Goal: Information Seeking & Learning: Learn about a topic

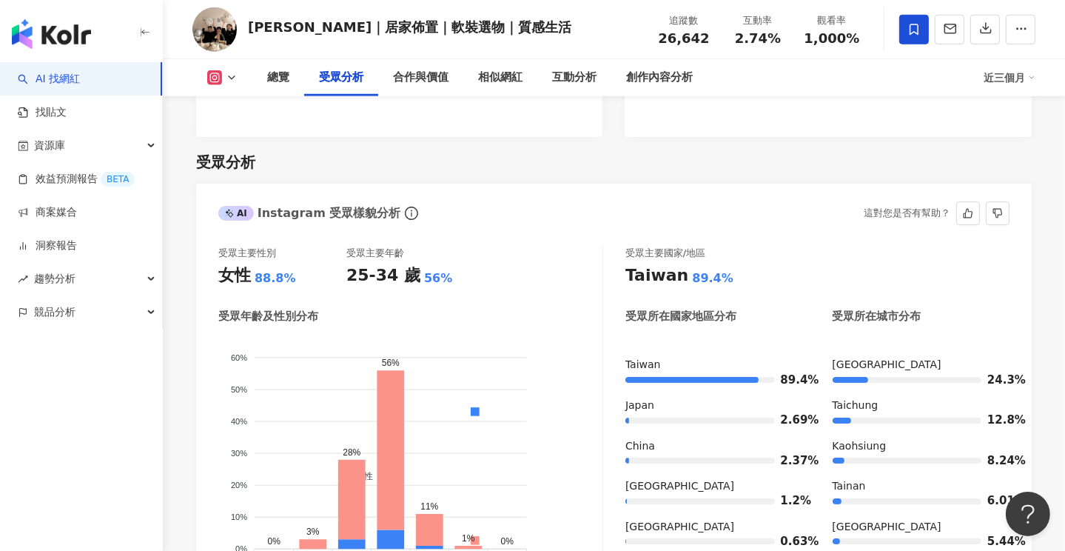
scroll to position [1184, 0]
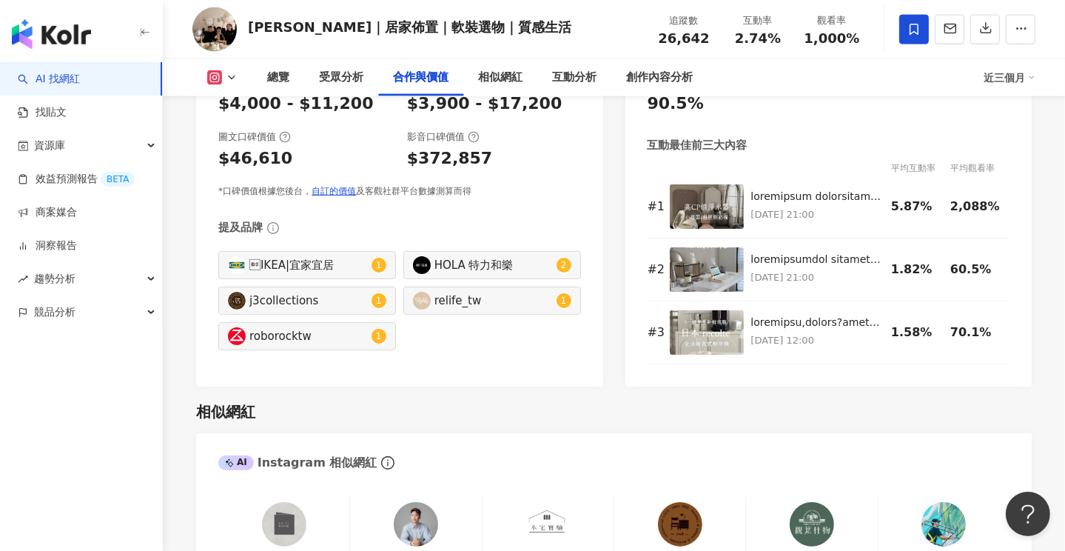
scroll to position [2442, 0]
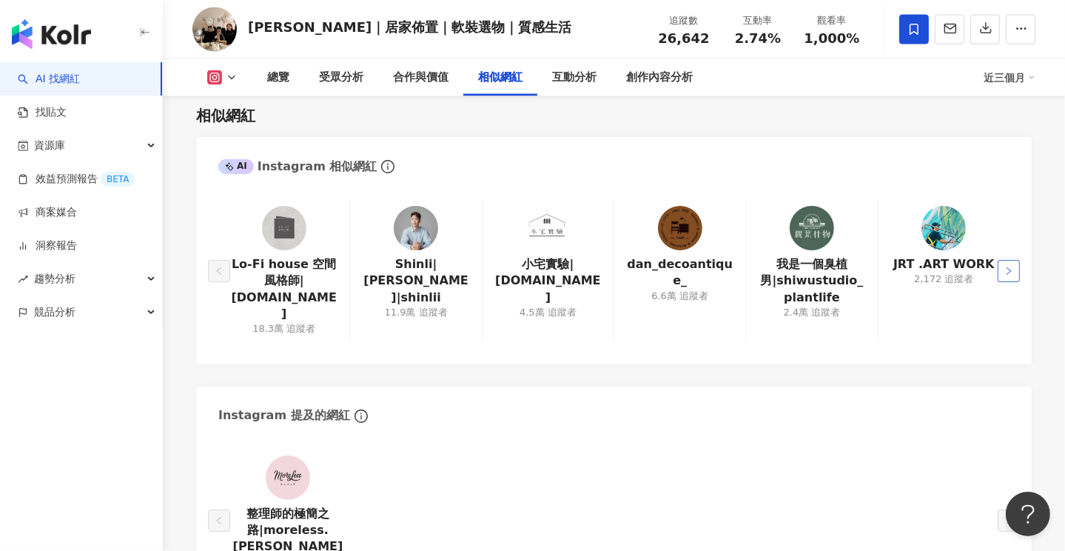
click at [1006, 266] on icon "right" at bounding box center [1008, 270] width 9 height 9
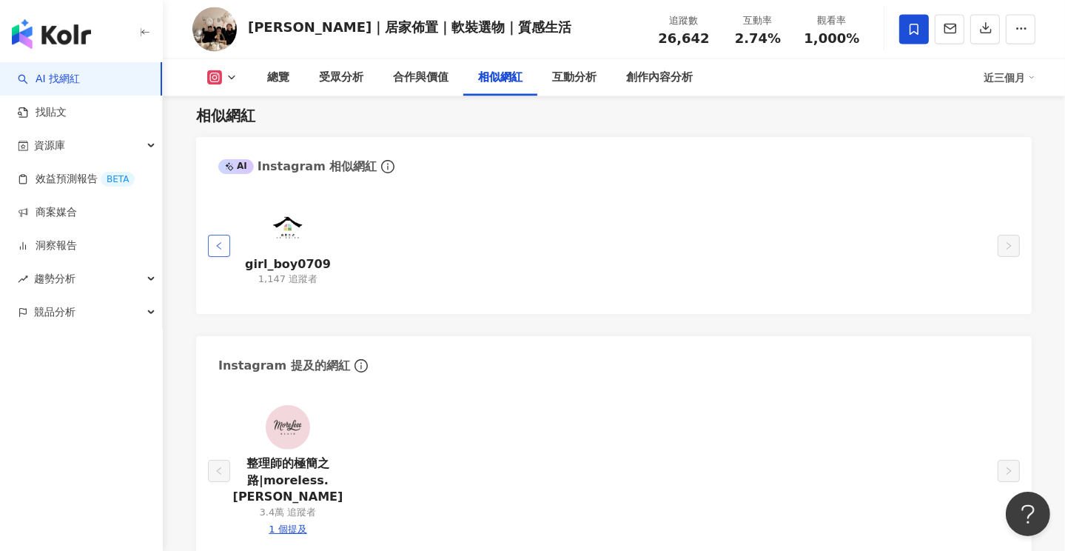
click at [221, 235] on button "button" at bounding box center [219, 246] width 22 height 22
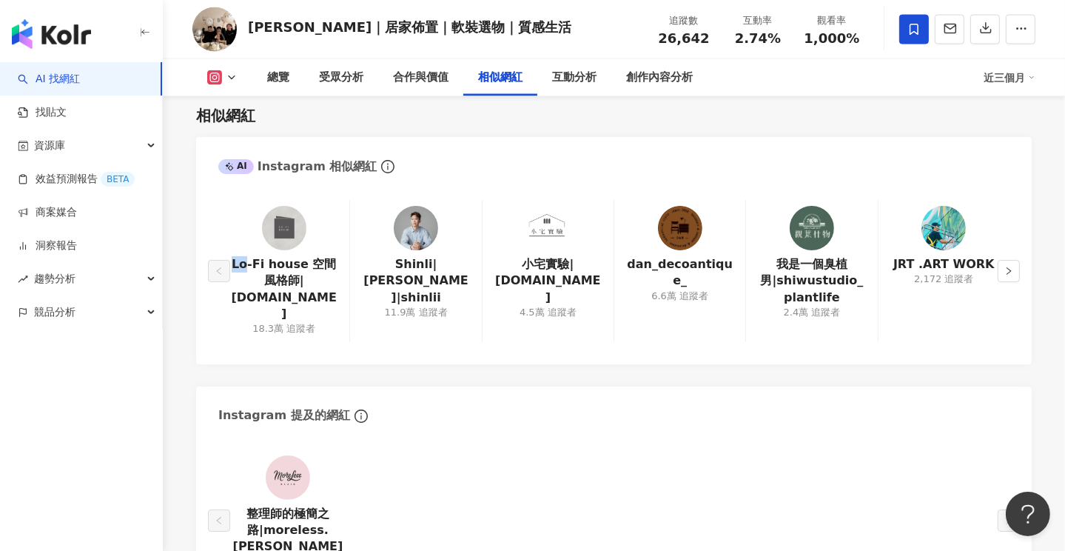
click at [221, 217] on div "Lo-Fi house 空間風格師|lo.fi.house 18.3萬 追蹤者" at bounding box center [283, 271] width 131 height 142
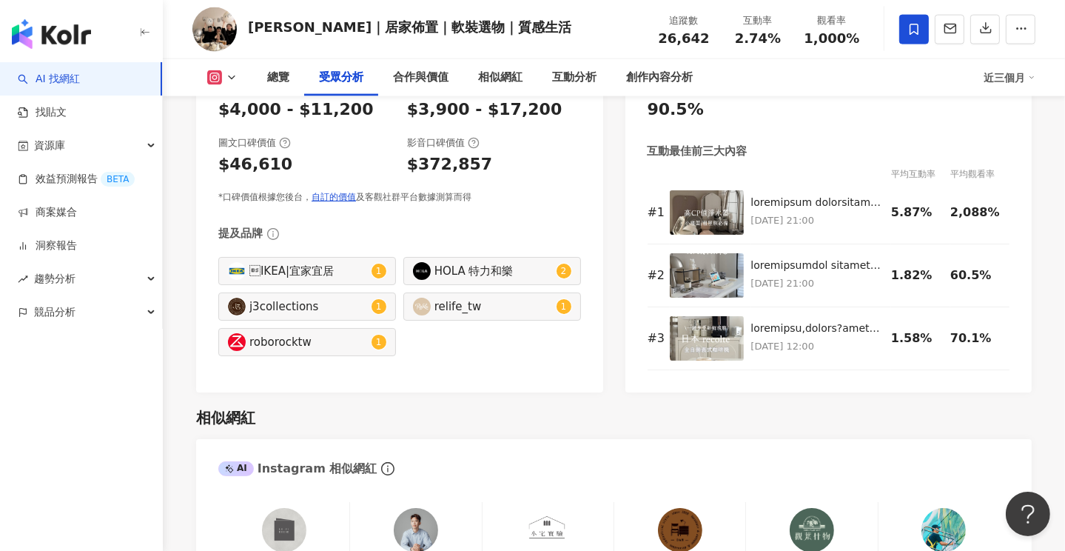
scroll to position [1924, 0]
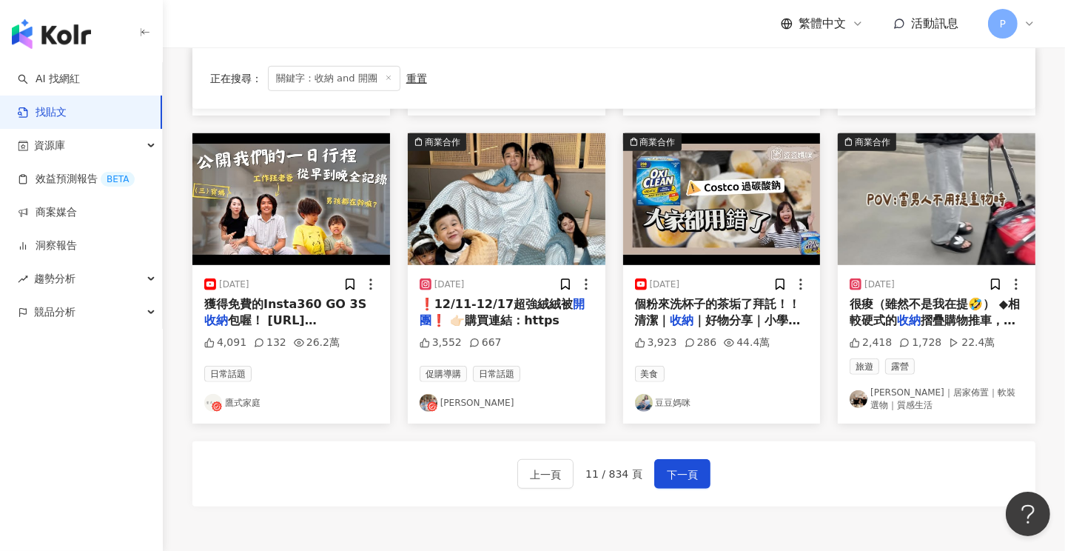
click at [493, 217] on img "button" at bounding box center [507, 199] width 198 height 132
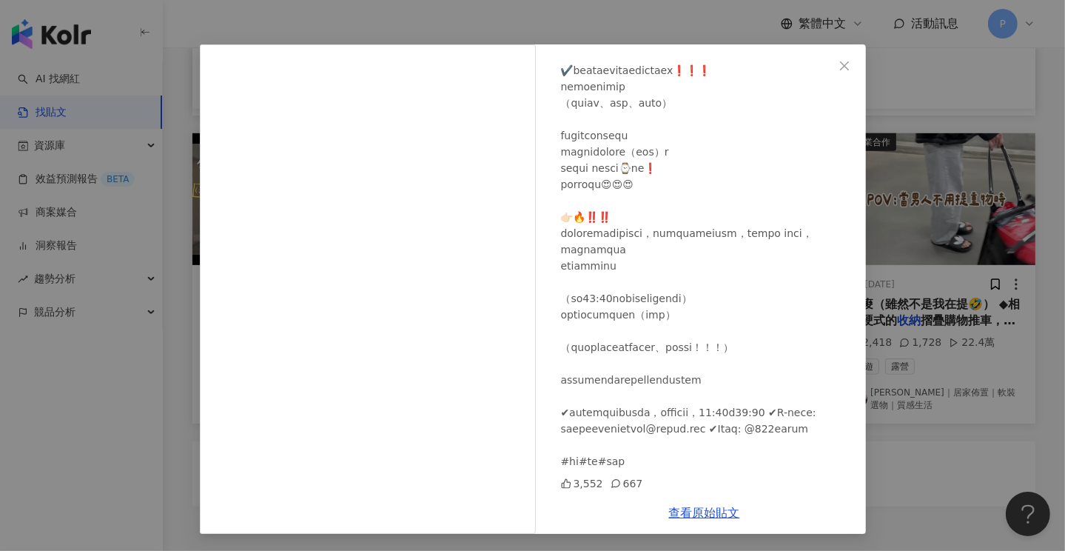
scroll to position [228, 0]
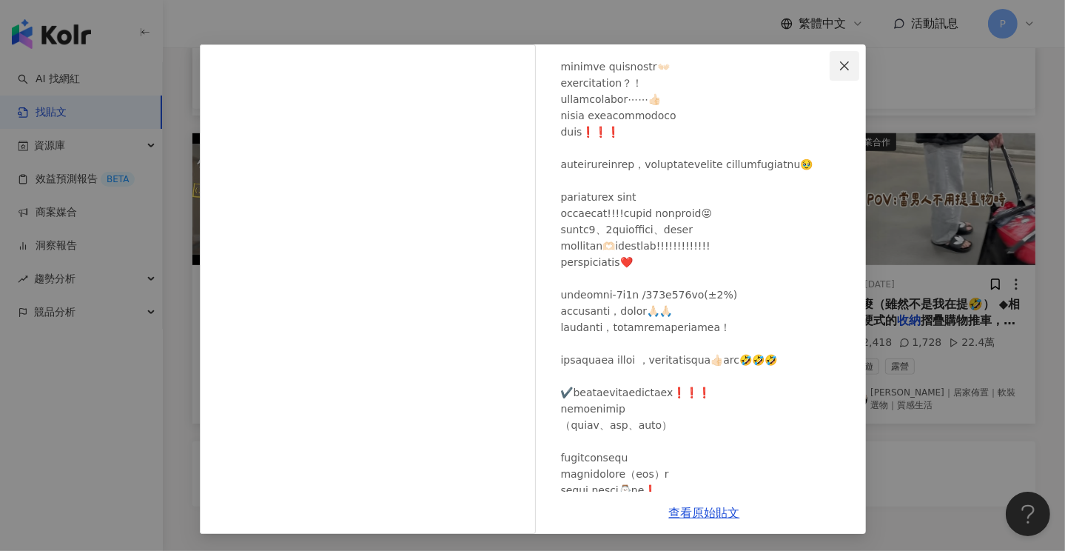
click at [841, 62] on icon "close" at bounding box center [844, 65] width 9 height 9
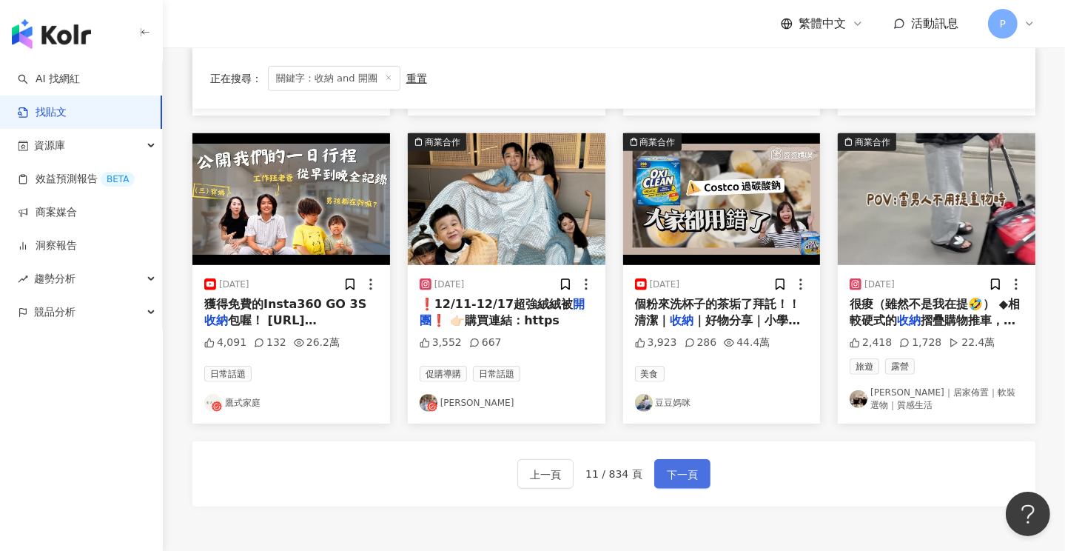
click at [670, 465] on span "下一頁" at bounding box center [682, 474] width 31 height 18
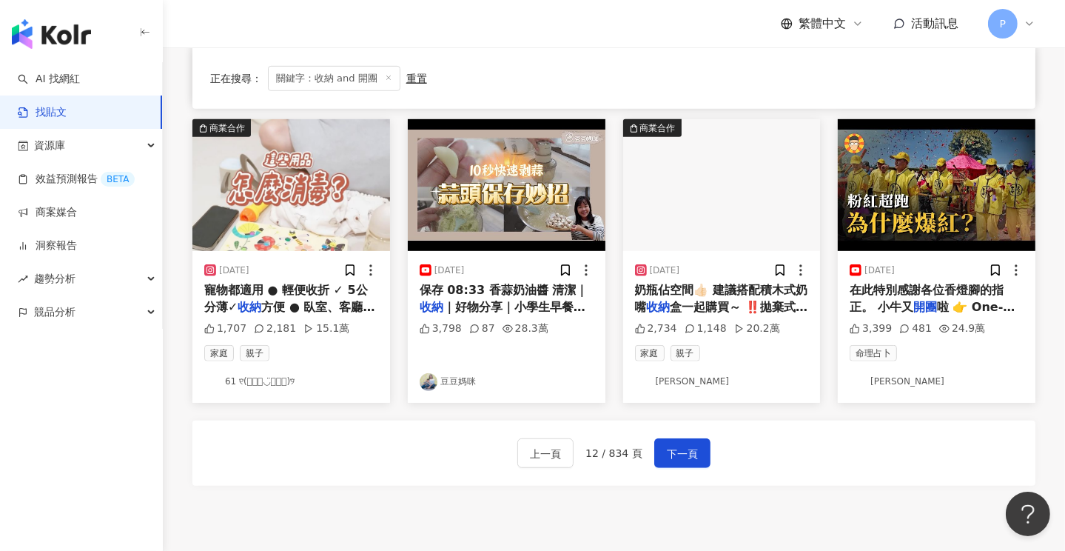
scroll to position [722, 0]
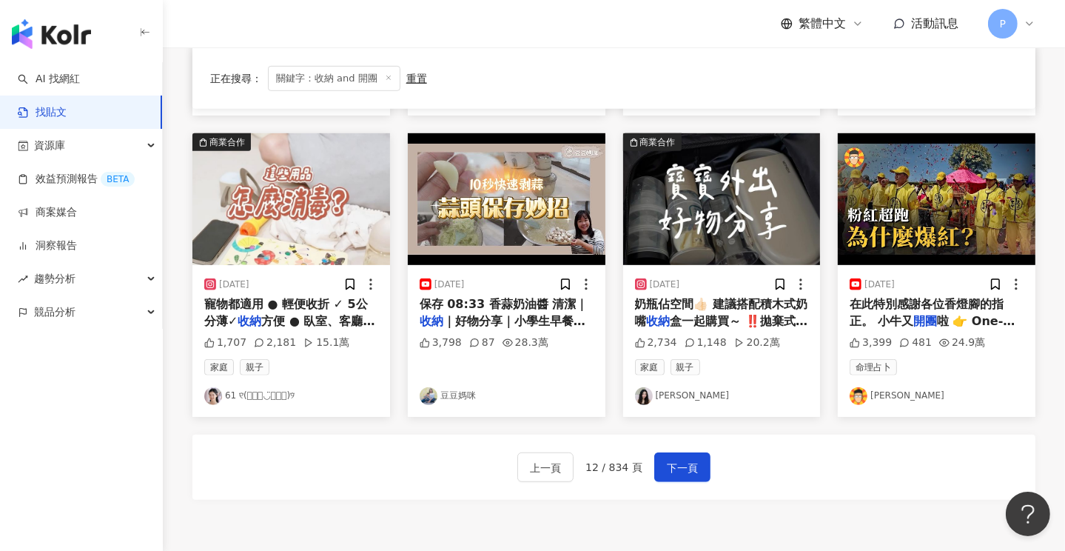
click at [314, 393] on link "61 ୧⃛(๑⃙⃘◡̈︎๑⃙⃘)୨⃛" at bounding box center [291, 396] width 174 height 18
click at [679, 470] on span "下一頁" at bounding box center [682, 468] width 31 height 18
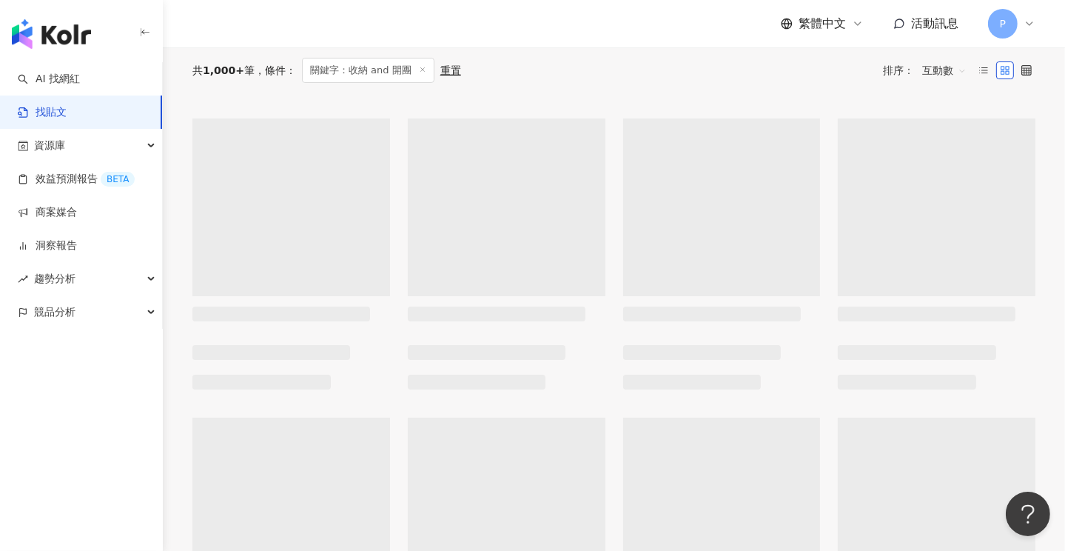
scroll to position [0, 0]
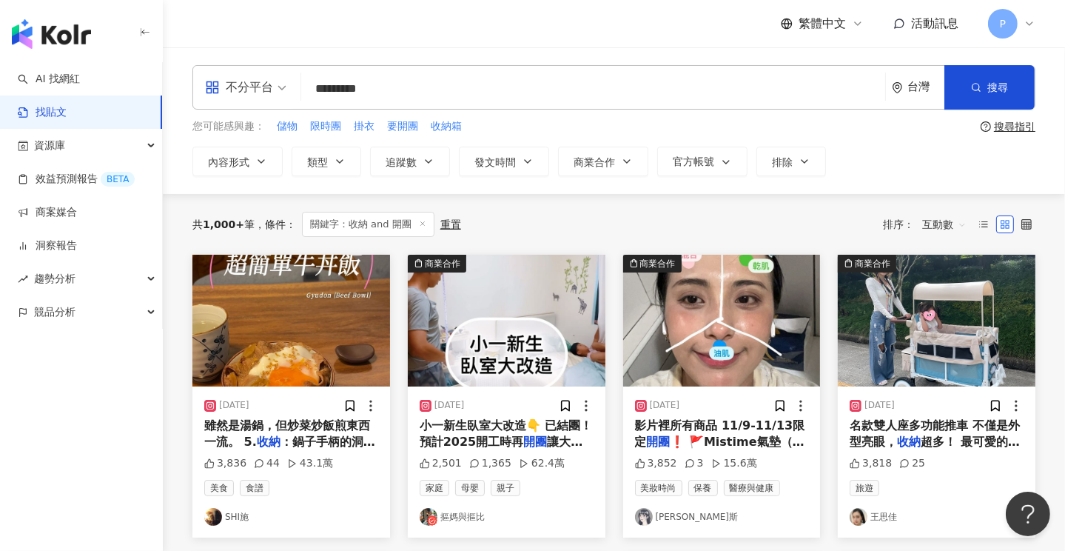
click at [462, 517] on link "摳媽與摳比" at bounding box center [507, 517] width 174 height 18
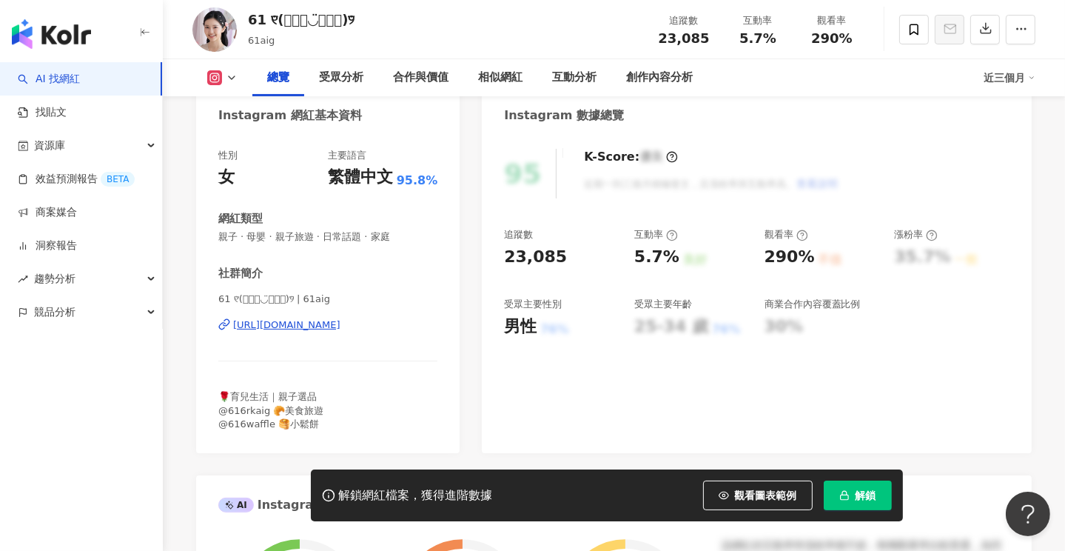
scroll to position [74, 0]
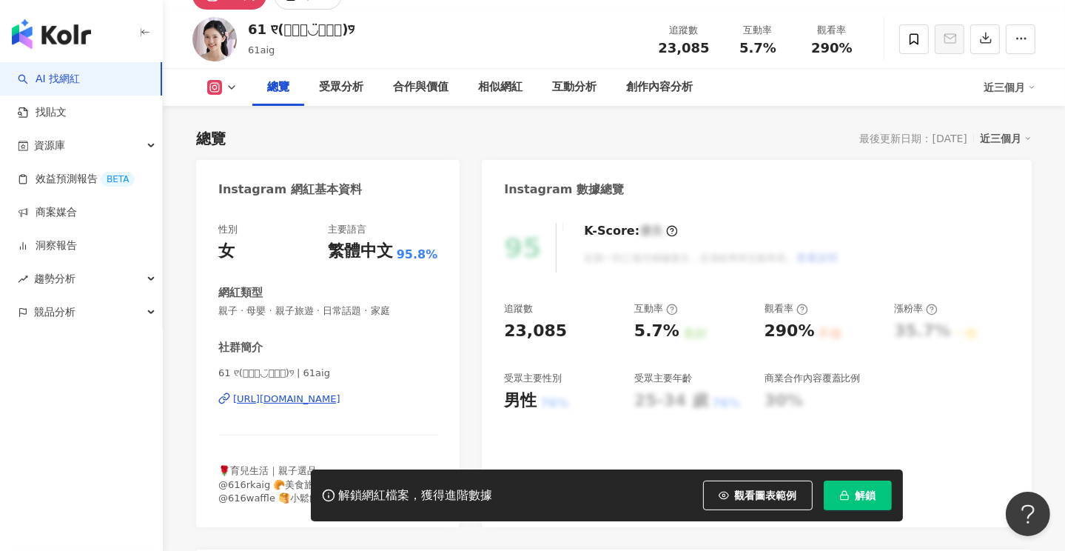
click at [870, 494] on span "解鎖" at bounding box center [865, 495] width 21 height 12
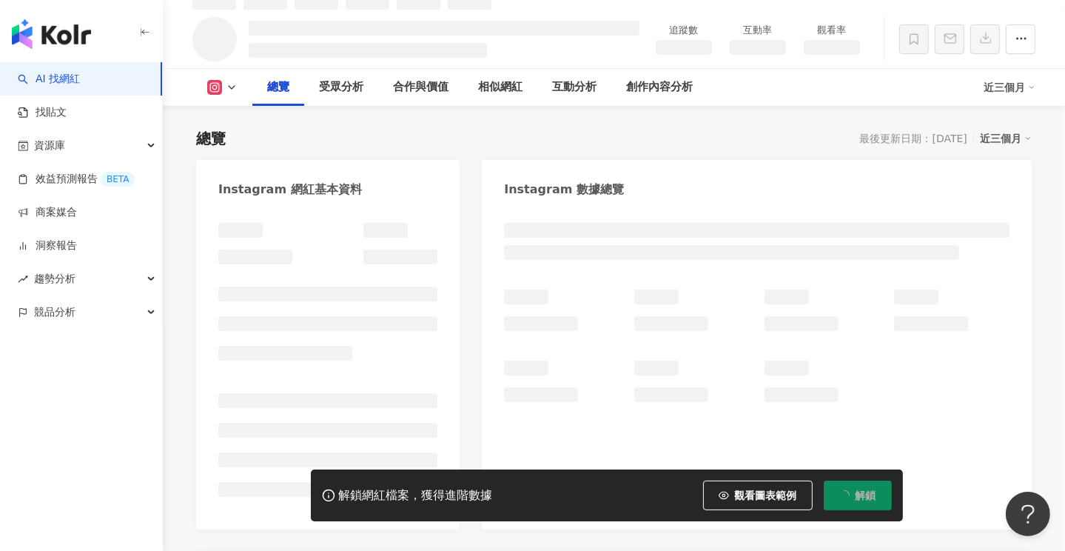
scroll to position [90, 0]
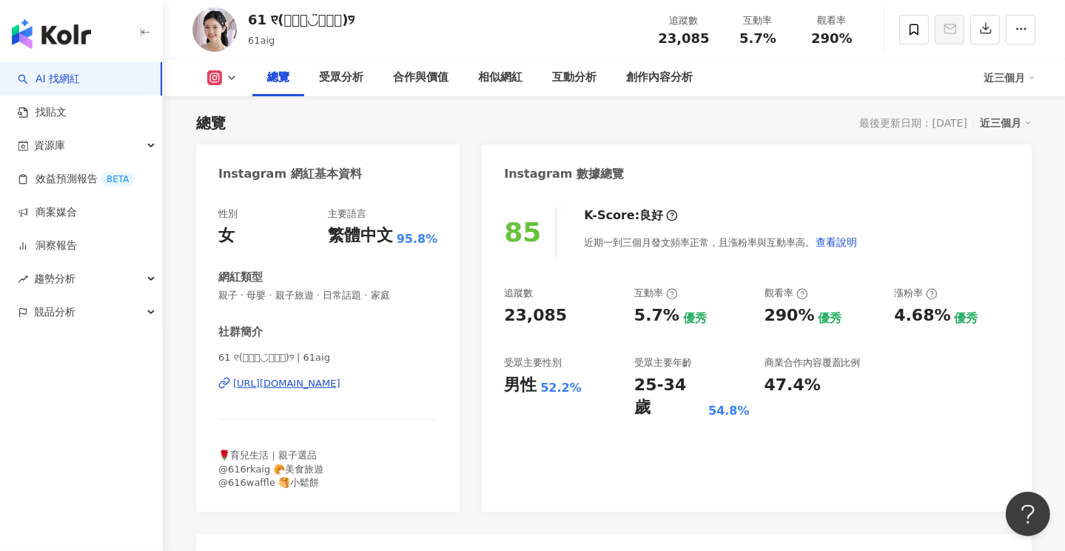
click at [326, 384] on div "https://www.instagram.com/61aig/" at bounding box center [286, 383] width 107 height 13
click at [913, 24] on icon at bounding box center [913, 29] width 9 height 11
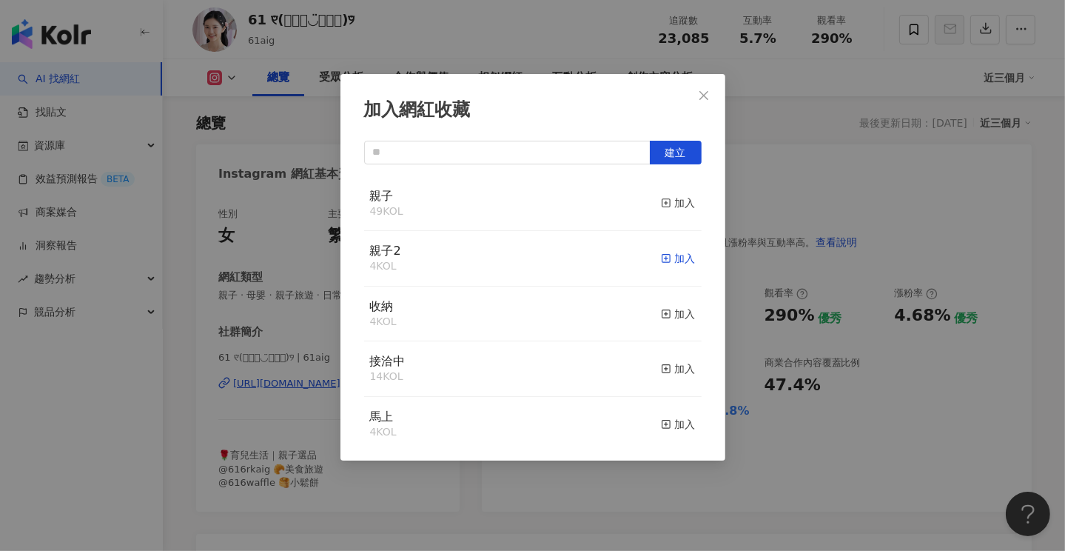
click at [661, 257] on icon "button" at bounding box center [666, 258] width 10 height 10
click at [175, 157] on div "加入網紅收藏 建立 親子2 5 KOL 已加入 親子 49 KOL 加入 收納 4 KOL 加入 接洽中 14 KOL 加入 馬上 4 KOL 加入 合作中網…" at bounding box center [532, 275] width 1065 height 551
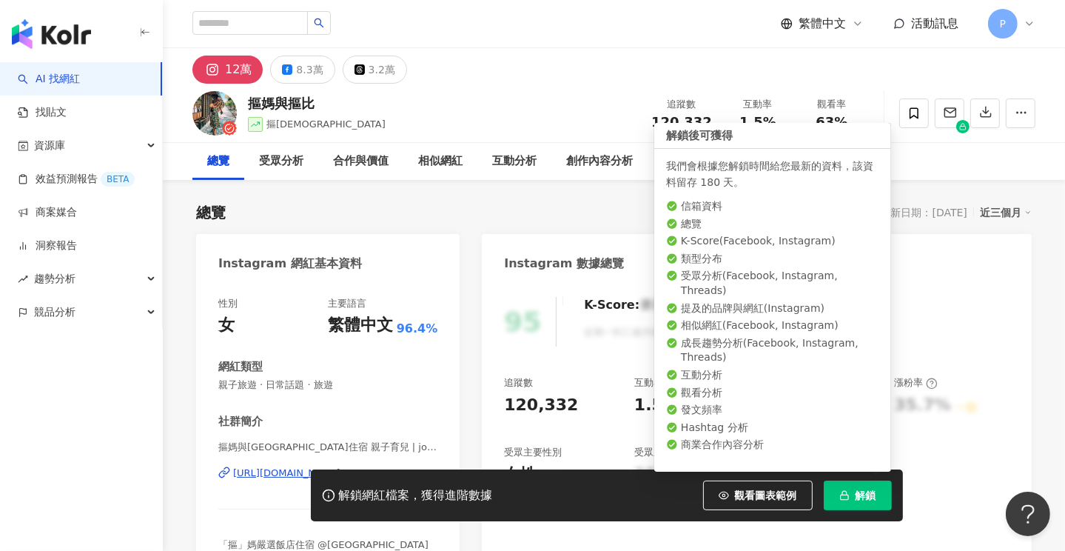
click at [858, 489] on span "解鎖" at bounding box center [865, 495] width 21 height 12
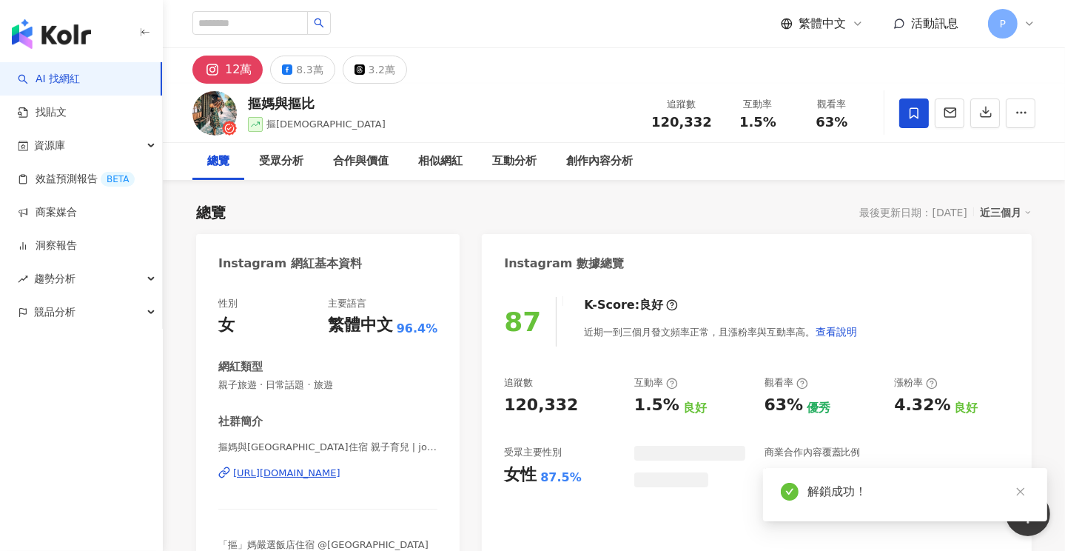
click at [912, 110] on icon at bounding box center [913, 113] width 13 height 13
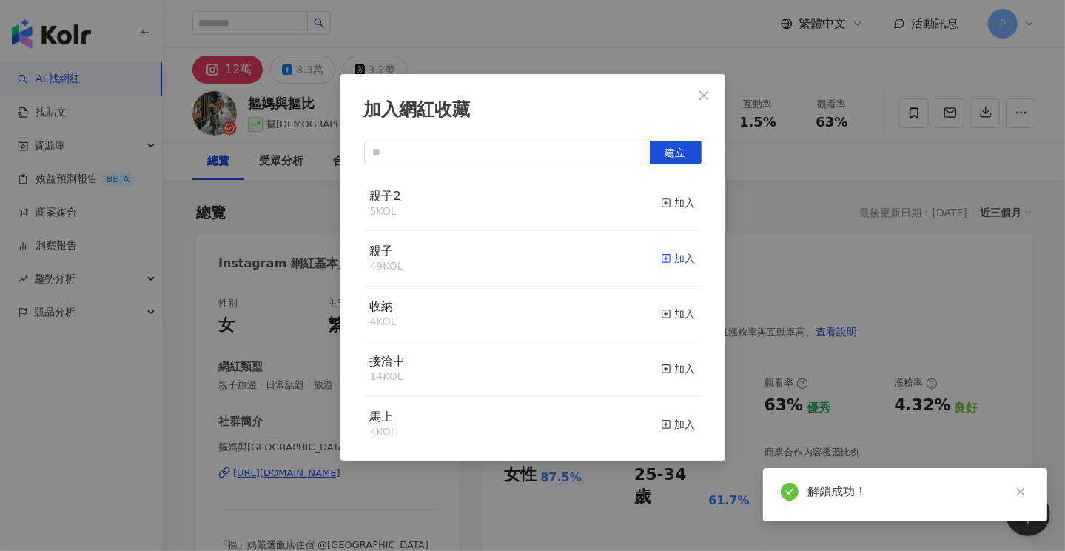
click at [664, 258] on line "button" at bounding box center [666, 258] width 4 height 0
